Goal: Task Accomplishment & Management: Manage account settings

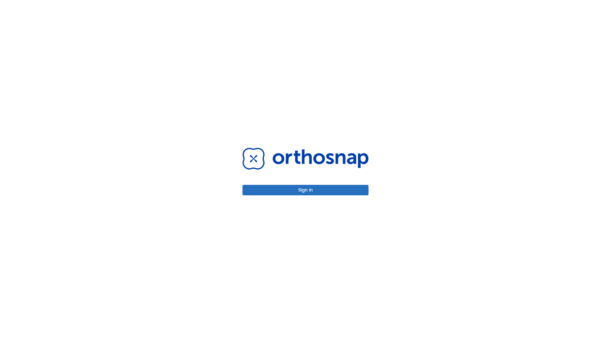
click at [305, 190] on button "Sign in" at bounding box center [305, 190] width 126 height 10
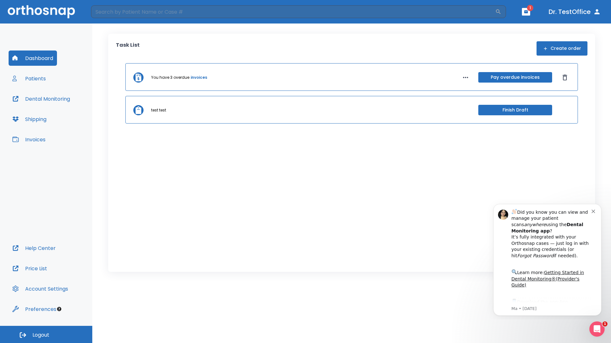
click at [46, 335] on span "Logout" at bounding box center [40, 335] width 17 height 7
